Goal: Task Accomplishment & Management: Complete application form

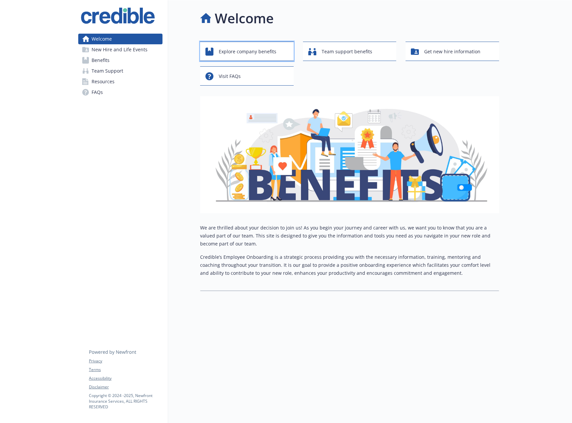
click at [251, 51] on span "Explore company benefits" at bounding box center [248, 51] width 58 height 13
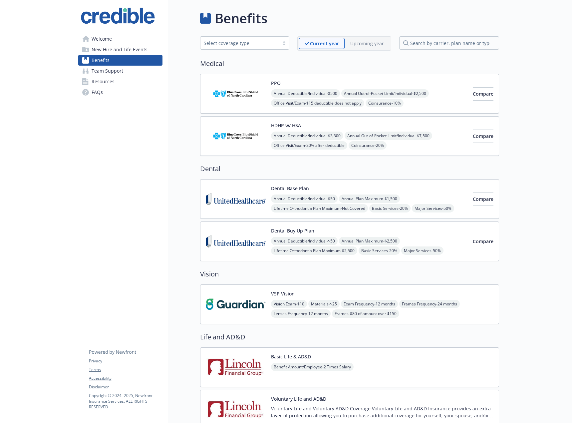
click at [125, 53] on span "New Hire and Life Events" at bounding box center [120, 49] width 56 height 11
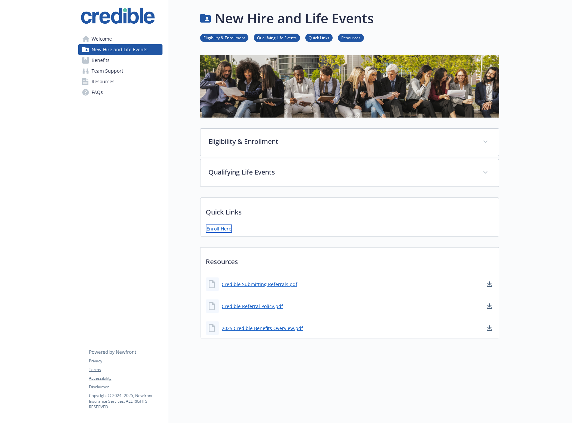
click at [222, 229] on link "Enroll Here" at bounding box center [219, 229] width 26 height 8
